Goal: Check status: Check status

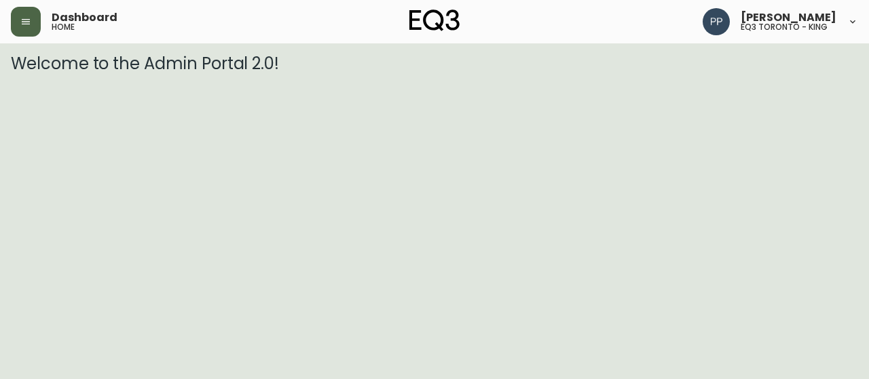
click at [29, 25] on icon "button" at bounding box center [25, 21] width 11 height 11
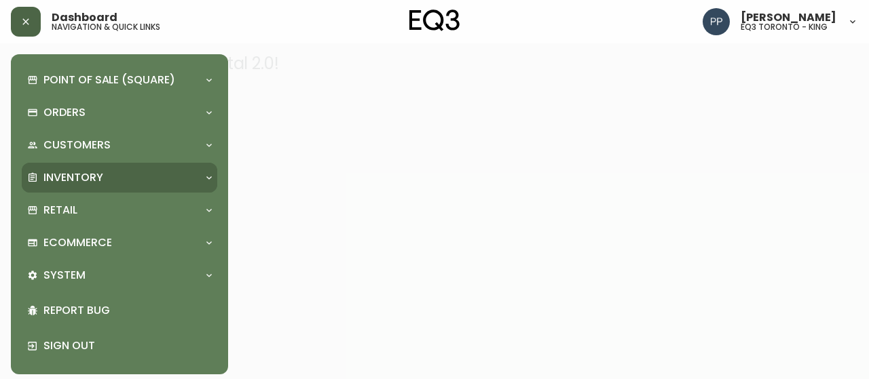
click at [98, 177] on p "Inventory" at bounding box center [73, 177] width 60 height 15
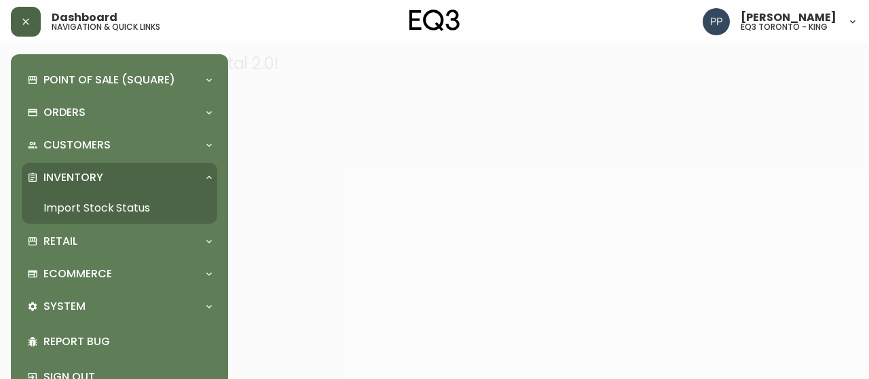
click at [108, 210] on link "Import Stock Status" at bounding box center [119, 208] width 195 height 31
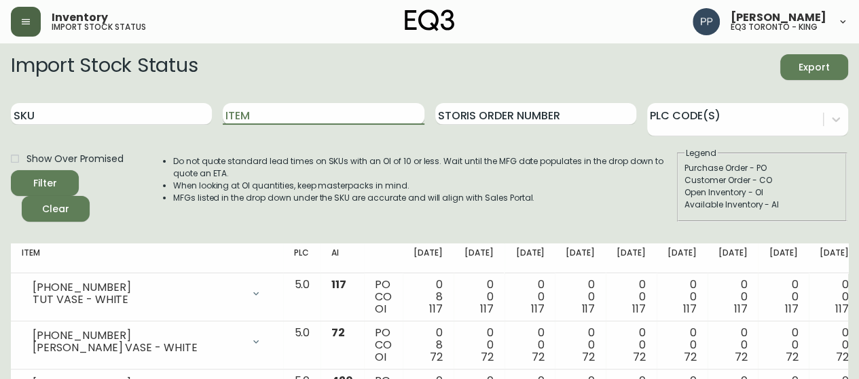
click at [316, 115] on input "Item" at bounding box center [323, 114] width 201 height 22
click at [11, 170] on button "Filter" at bounding box center [45, 183] width 68 height 26
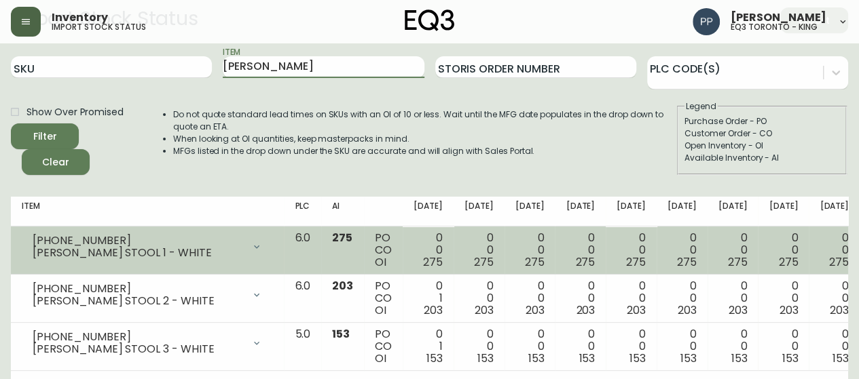
scroll to position [68, 0]
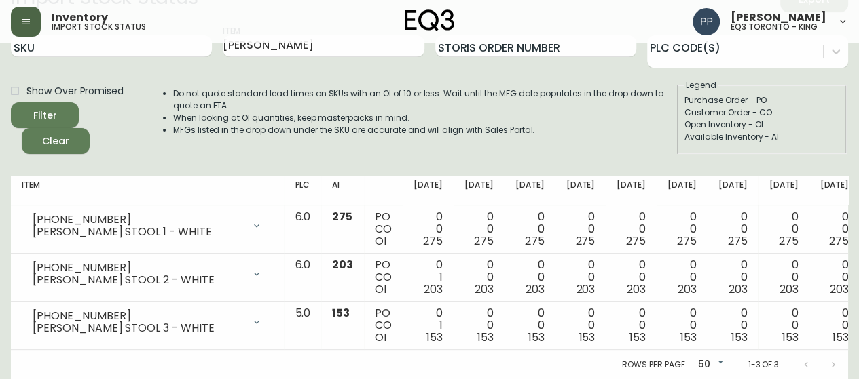
click at [834, 122] on div "Open Inventory - OI" at bounding box center [761, 125] width 155 height 12
drag, startPoint x: 273, startPoint y: 50, endPoint x: 155, endPoint y: 50, distance: 118.1
click at [155, 50] on div "SKU Item [PERSON_NAME] Storis Order Number PLC Code(s)" at bounding box center [429, 46] width 837 height 44
click at [11, 102] on button "Filter" at bounding box center [45, 115] width 68 height 26
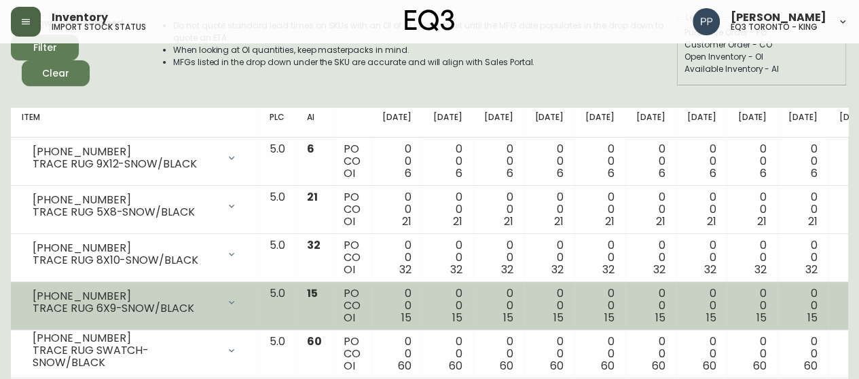
scroll to position [174, 0]
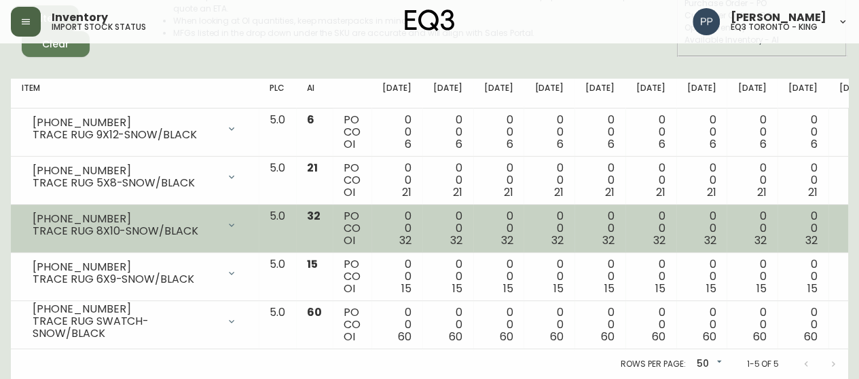
click at [16, 223] on td "[PHONE_NUMBER] TRACE RUG 8X10-SNOW/BLACK Opening Balance 32 ( [DATE] ) Availabl…" at bounding box center [135, 229] width 248 height 48
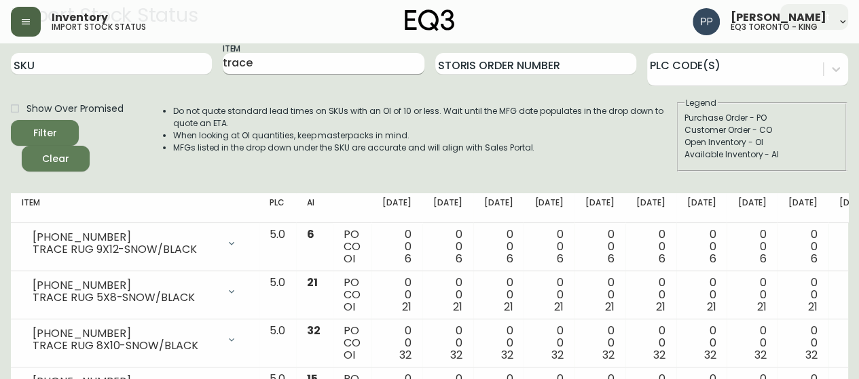
scroll to position [0, 0]
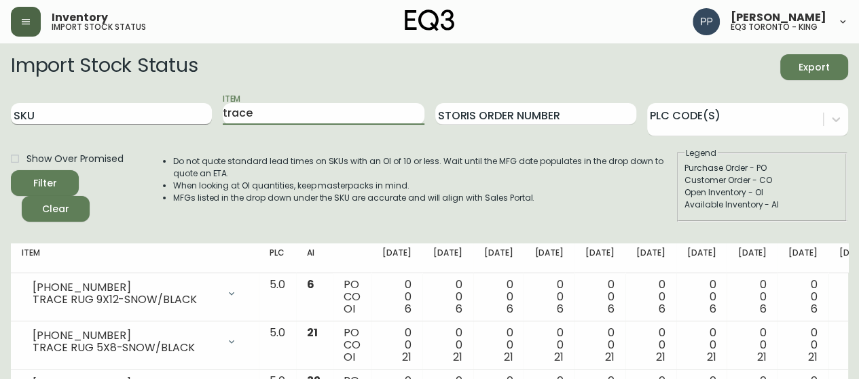
drag, startPoint x: 267, startPoint y: 113, endPoint x: 168, endPoint y: 119, distance: 99.3
click at [179, 129] on div "SKU Item trace Storis Order Number PLC Code(s)" at bounding box center [429, 114] width 837 height 44
click at [11, 170] on button "Filter" at bounding box center [45, 183] width 68 height 26
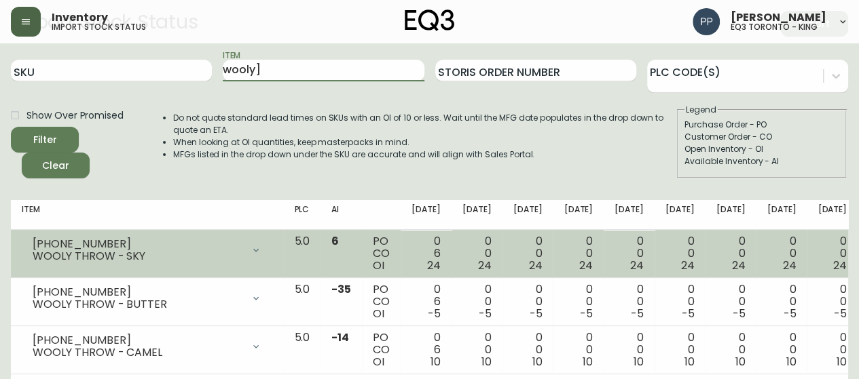
scroll to position [78, 0]
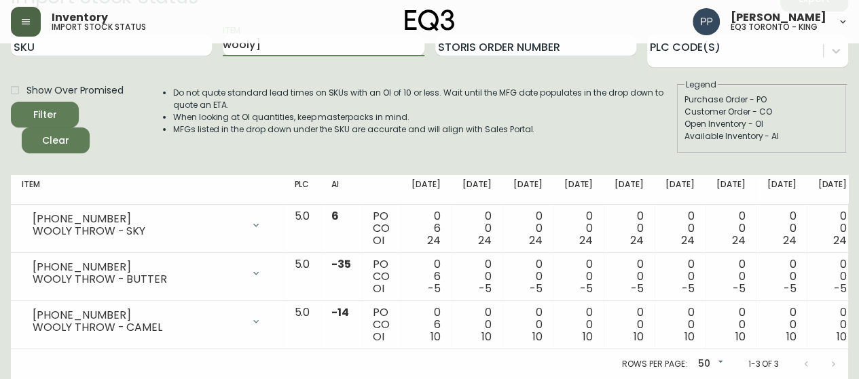
type input "wooly]"
